Goal: Transaction & Acquisition: Purchase product/service

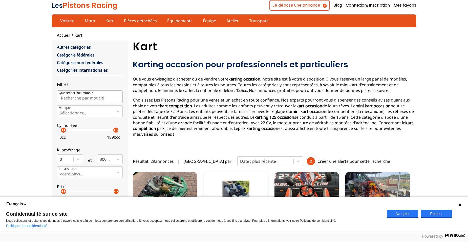
click at [116, 131] on p "arrow_right" at bounding box center [117, 130] width 6 height 6
click at [110, 133] on div "0 cc 1890 cc" at bounding box center [90, 136] width 66 height 10
drag, startPoint x: 113, startPoint y: 132, endPoint x: 67, endPoint y: 138, distance: 46.4
click at [67, 138] on label "Cylindréee arrow_left arrow_right arrow_left arrow_right 0 cc 130 cc" at bounding box center [90, 130] width 66 height 23
drag, startPoint x: 61, startPoint y: 130, endPoint x: 47, endPoint y: 129, distance: 13.9
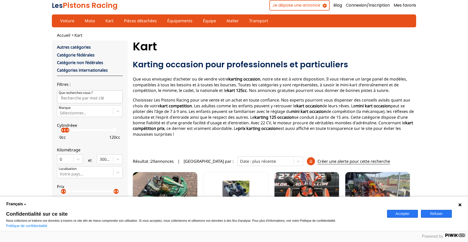
click at [66, 131] on p "arrow_right" at bounding box center [65, 130] width 6 height 6
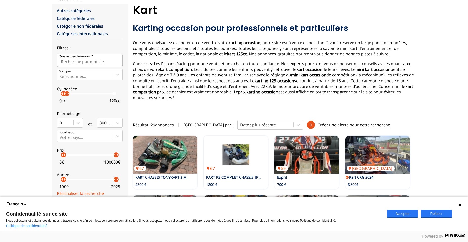
scroll to position [76, 0]
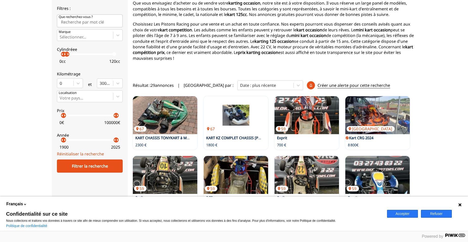
click at [63, 113] on p "arrow_right" at bounding box center [65, 115] width 6 height 6
click at [118, 141] on p "arrow_right" at bounding box center [117, 140] width 6 height 6
drag, startPoint x: 115, startPoint y: 141, endPoint x: 110, endPoint y: 141, distance: 5.3
click at [110, 141] on p "arrow_right" at bounding box center [112, 140] width 6 height 6
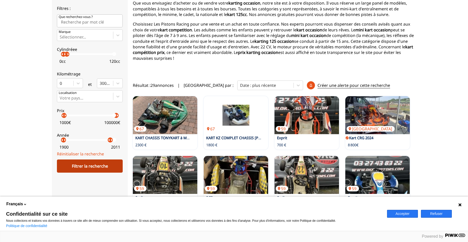
click at [104, 164] on div "Filtrer la recherche" at bounding box center [90, 166] width 66 height 13
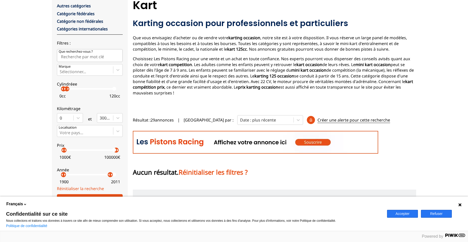
scroll to position [41, 0]
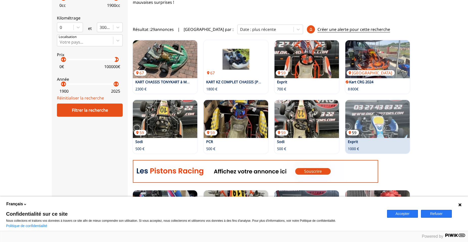
scroll to position [177, 0]
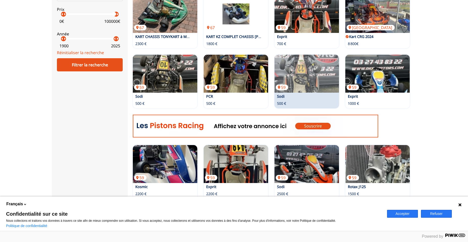
click at [282, 94] on link "Sodi" at bounding box center [281, 96] width 8 height 5
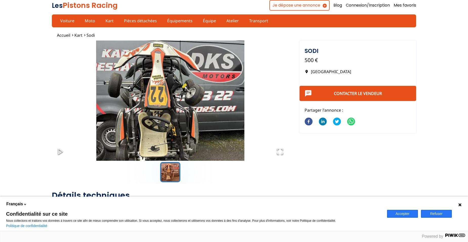
click at [308, 72] on p "[GEOGRAPHIC_DATA]" at bounding box center [358, 72] width 107 height 6
click at [244, 90] on img "Go to Slide 1" at bounding box center [170, 107] width 237 height 132
click at [224, 106] on img "Go to Slide 1" at bounding box center [170, 107] width 237 height 132
